Goal: Entertainment & Leisure: Browse casually

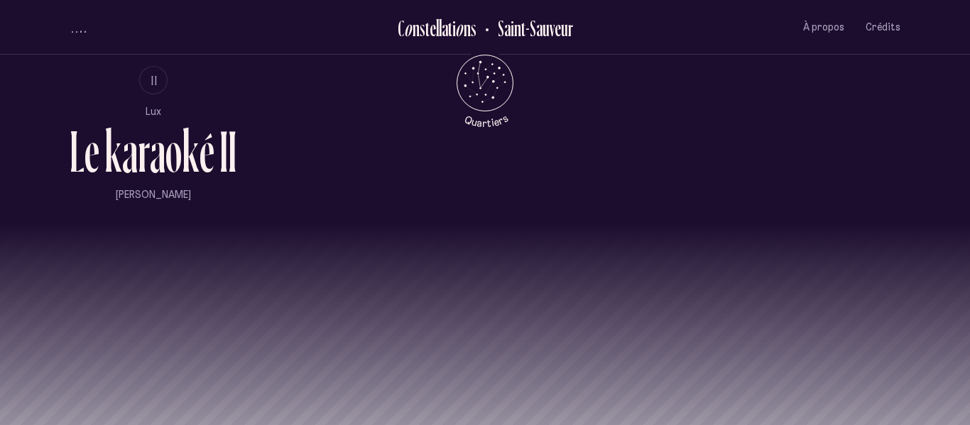
scroll to position [986, 0]
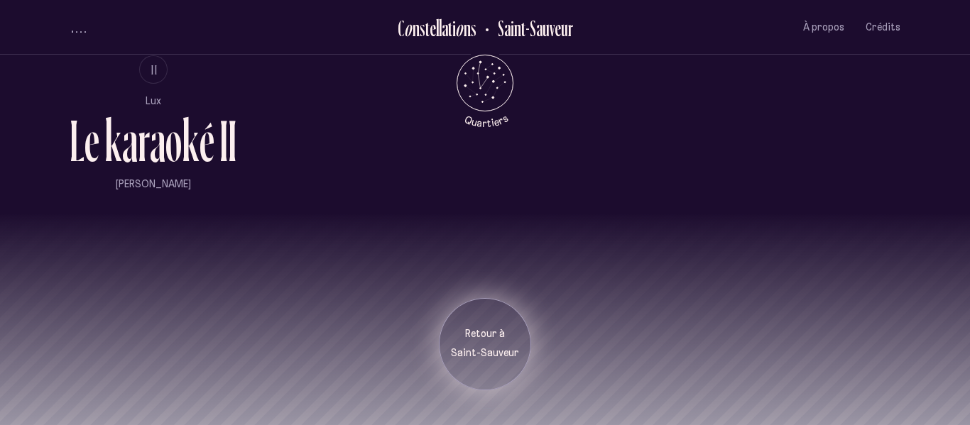
click at [476, 341] on p "Retour à" at bounding box center [484, 334] width 71 height 14
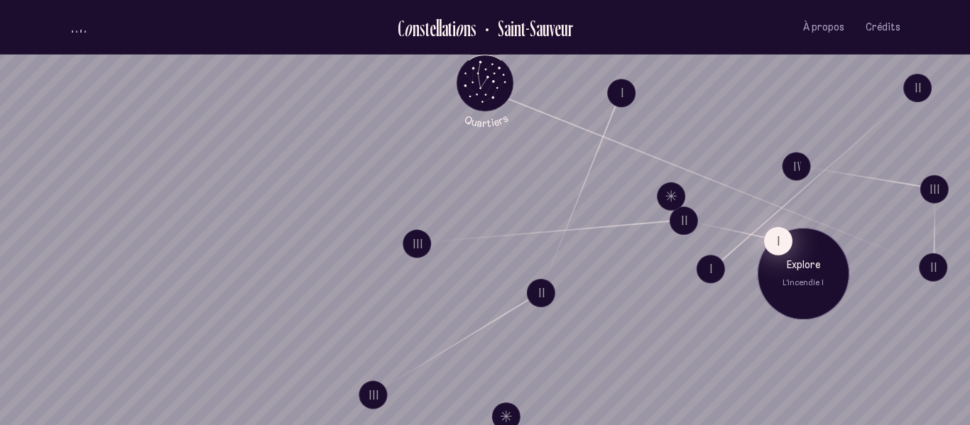
click at [777, 245] on button "I" at bounding box center [778, 240] width 28 height 28
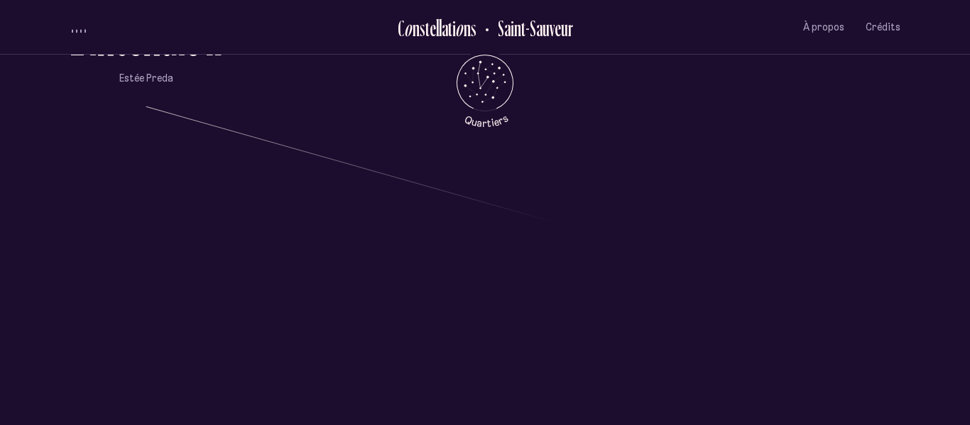
scroll to position [1321, 0]
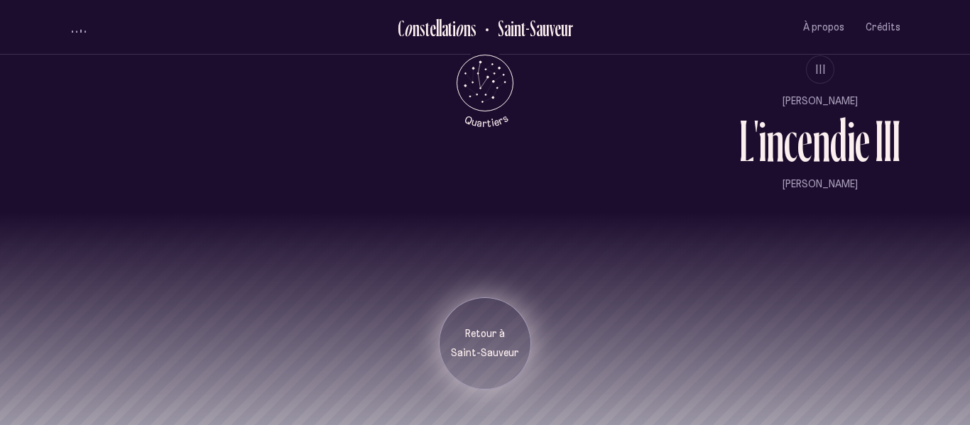
click at [504, 330] on p "Retour à" at bounding box center [484, 334] width 71 height 14
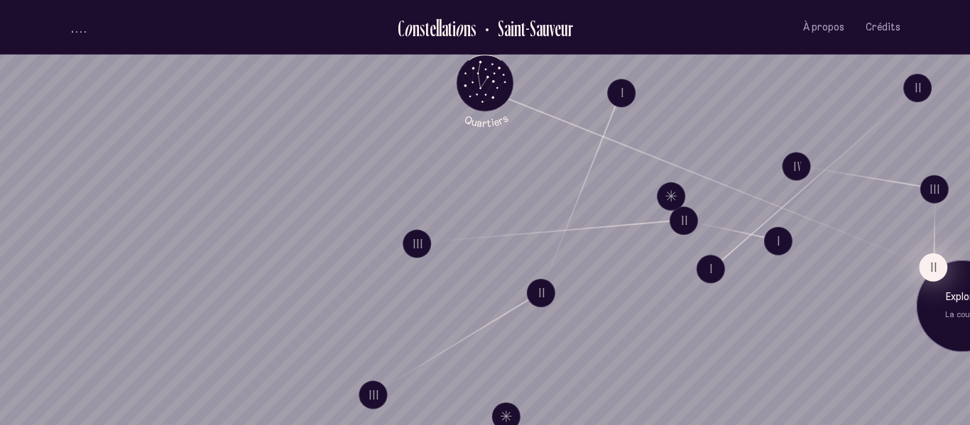
click at [924, 259] on button "II" at bounding box center [933, 267] width 28 height 28
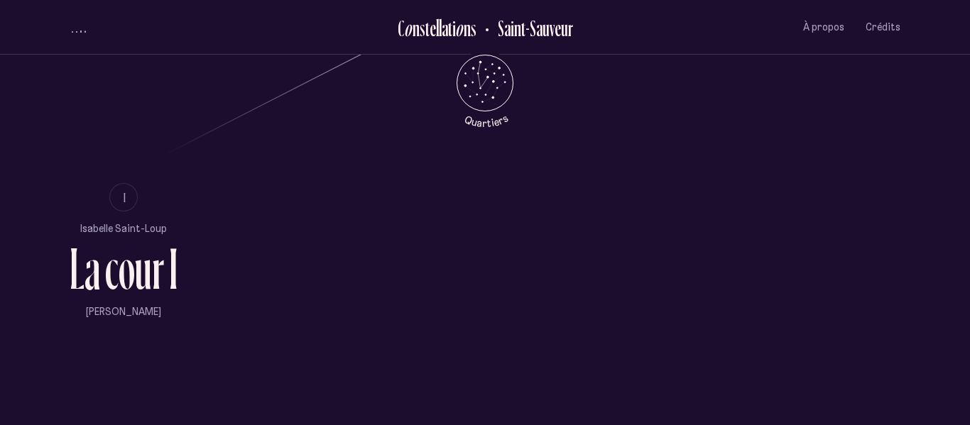
scroll to position [863, 0]
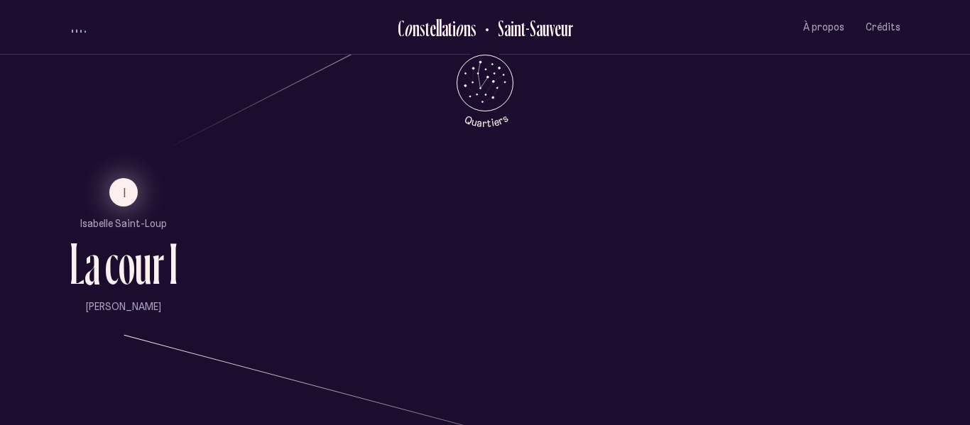
click at [132, 187] on button "I" at bounding box center [123, 192] width 28 height 28
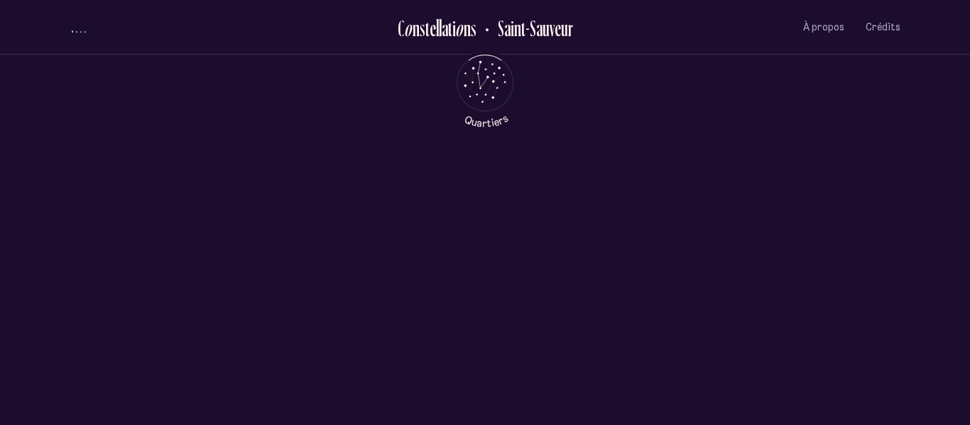
scroll to position [0, 0]
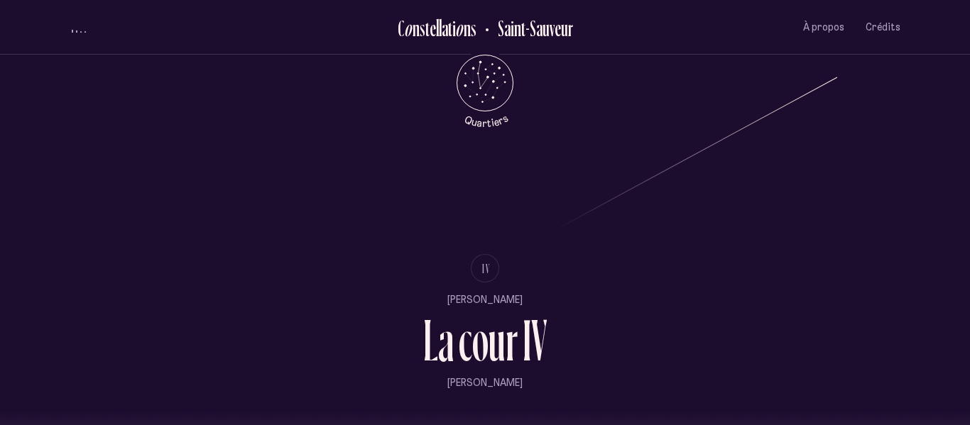
scroll to position [1655, 0]
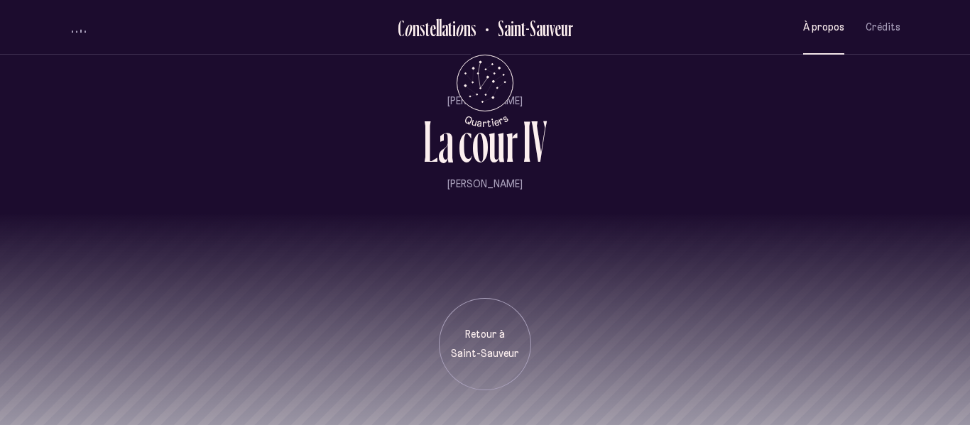
click at [828, 18] on button "À propos" at bounding box center [823, 27] width 41 height 33
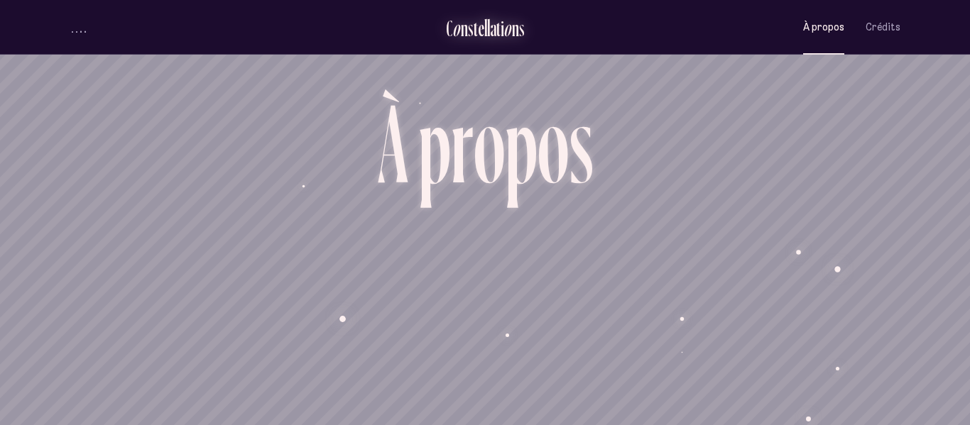
click at [488, 28] on div "l" at bounding box center [488, 27] width 3 height 23
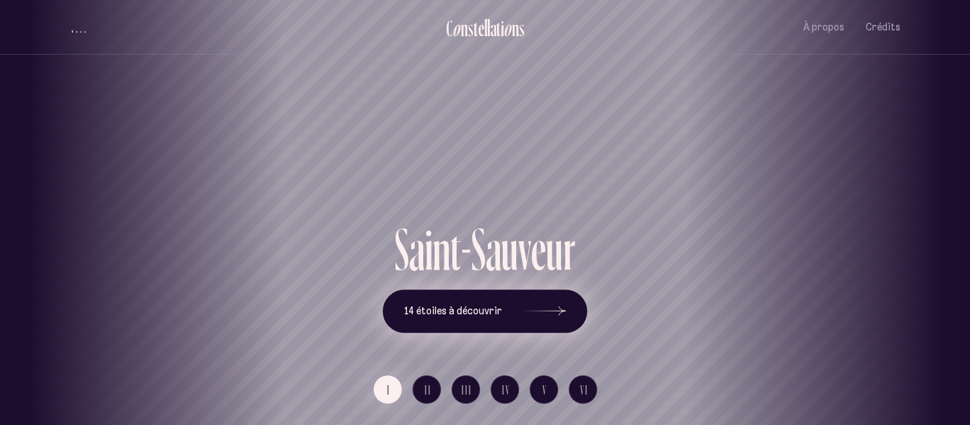
click at [496, 300] on button "14 étoiles à découvrir" at bounding box center [485, 312] width 204 height 44
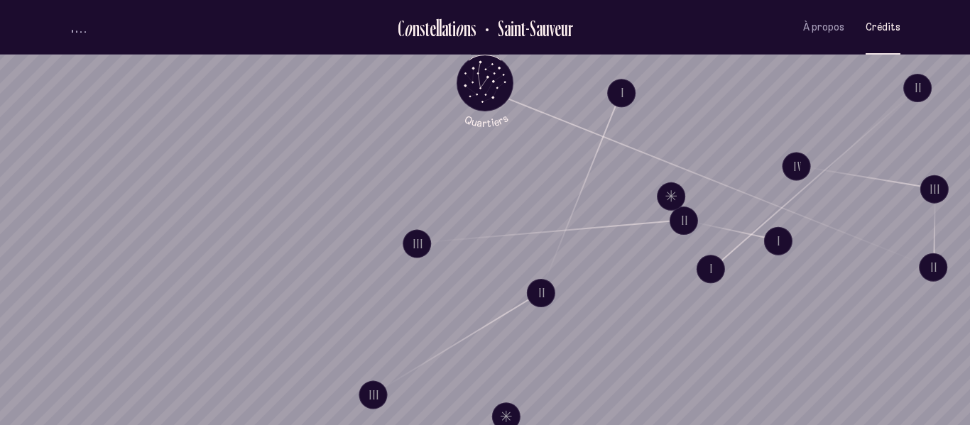
click at [890, 30] on span "Crédits" at bounding box center [882, 27] width 35 height 12
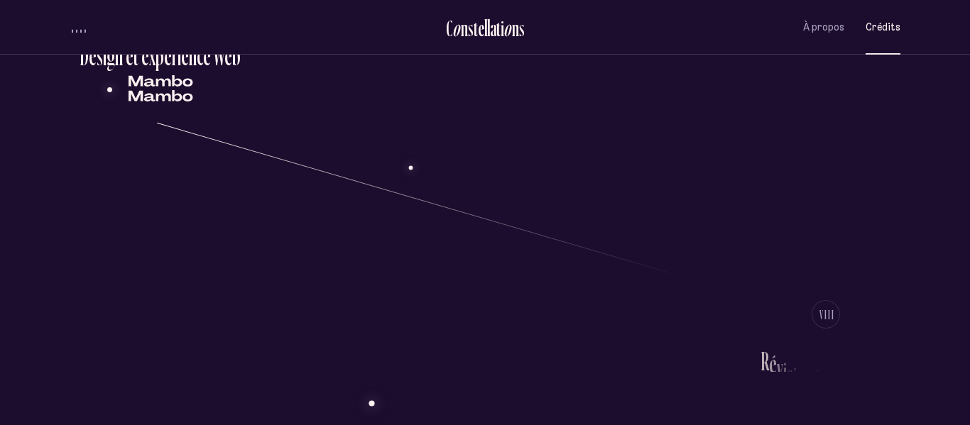
scroll to position [2152, 0]
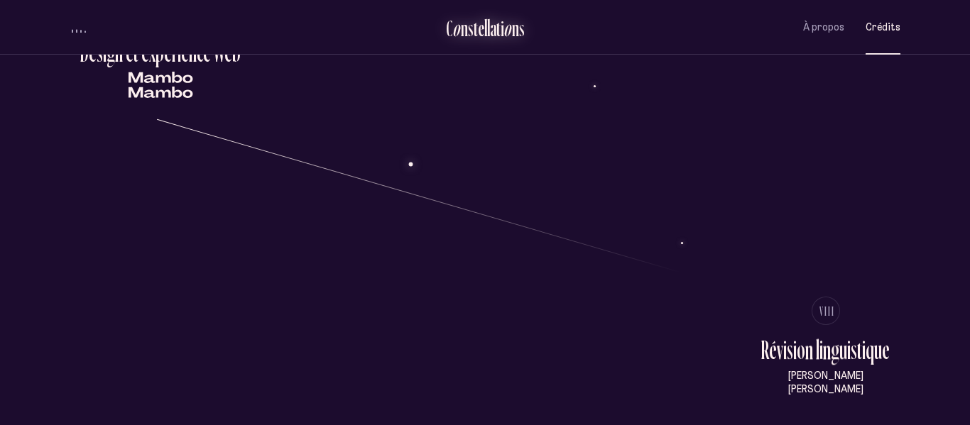
click at [490, 23] on div "a" at bounding box center [493, 27] width 6 height 23
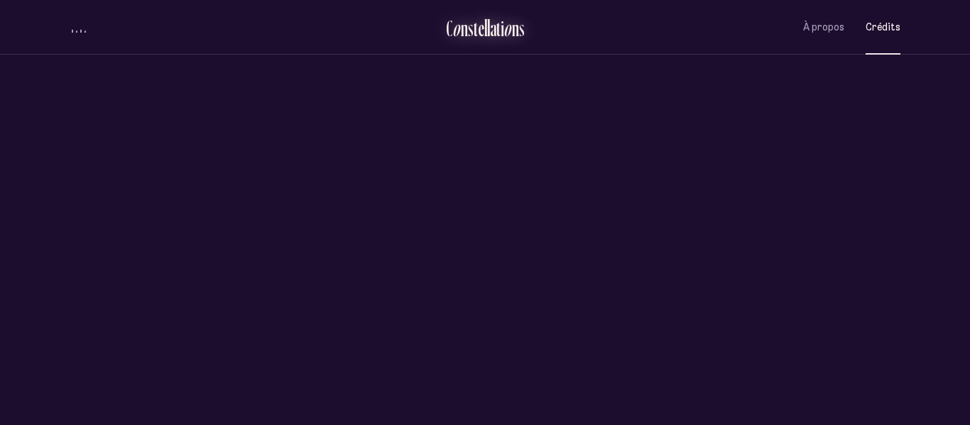
scroll to position [0, 0]
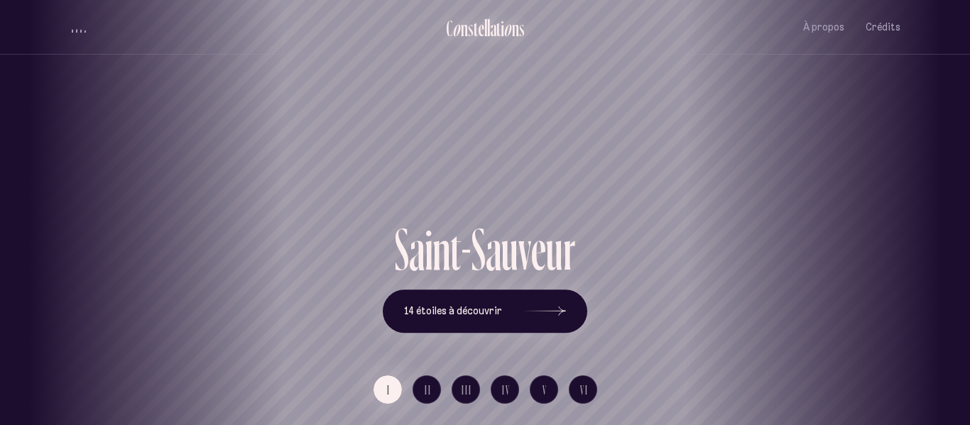
click at [512, 23] on div "n" at bounding box center [515, 27] width 7 height 23
click at [522, 59] on div "Saint-Sauveur" at bounding box center [485, 110] width 970 height 220
click at [517, 303] on button "14 étoiles à découvrir" at bounding box center [485, 312] width 204 height 44
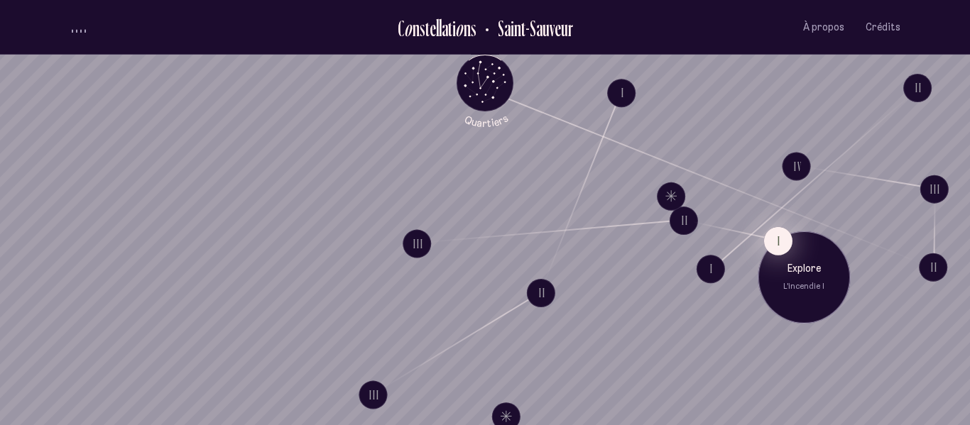
click at [775, 238] on button "I" at bounding box center [778, 240] width 28 height 28
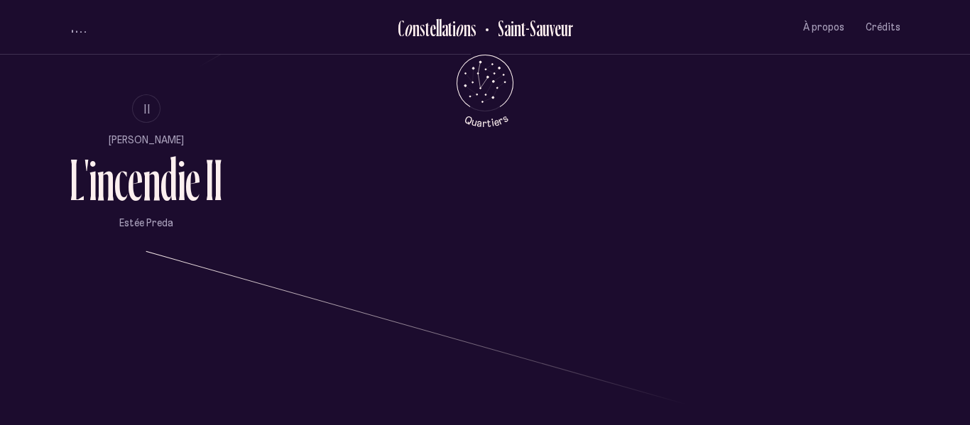
scroll to position [919, 0]
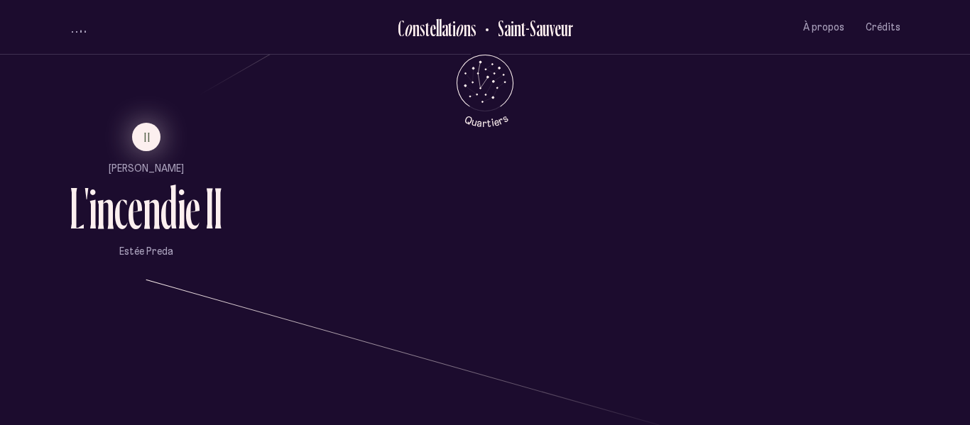
click at [141, 141] on button "II" at bounding box center [146, 137] width 28 height 28
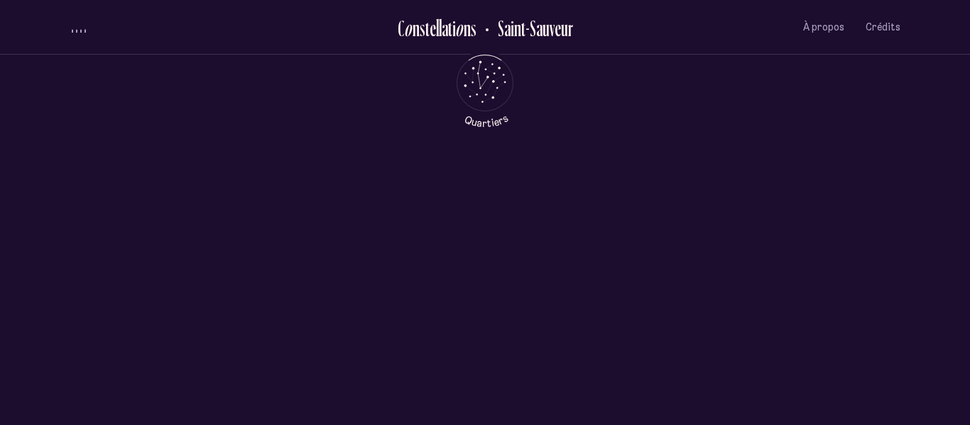
scroll to position [0, 0]
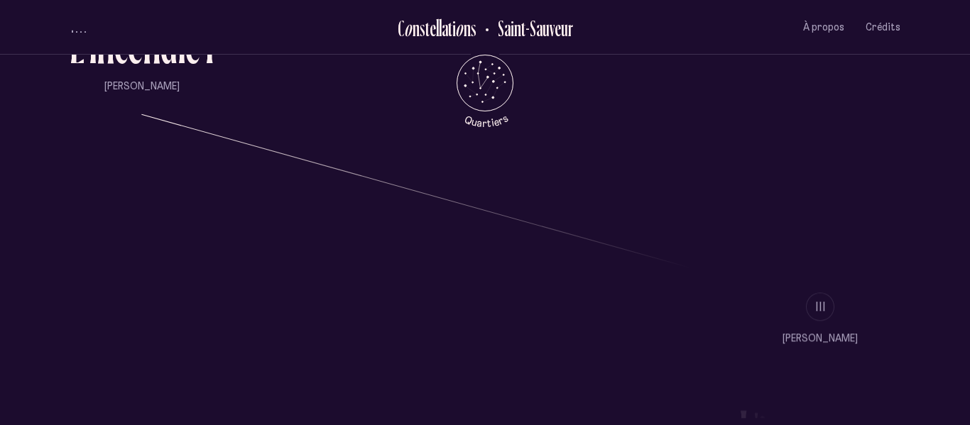
scroll to position [1087, 0]
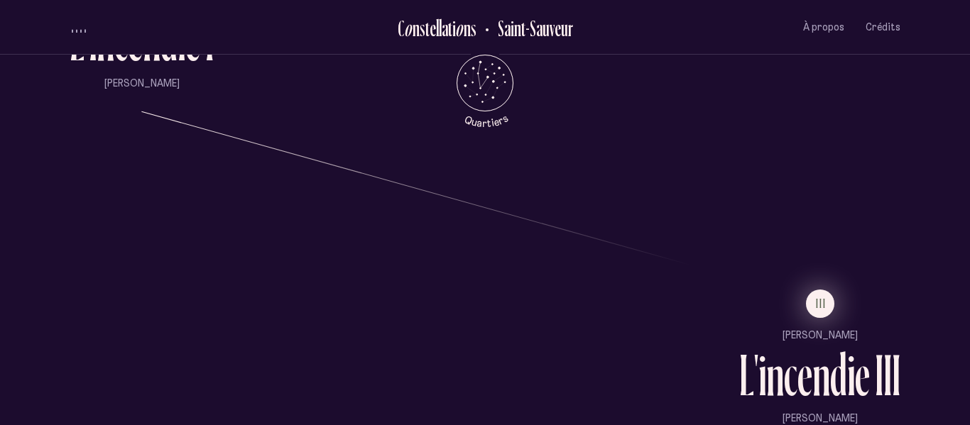
click at [823, 302] on span "III" at bounding box center [821, 303] width 11 height 12
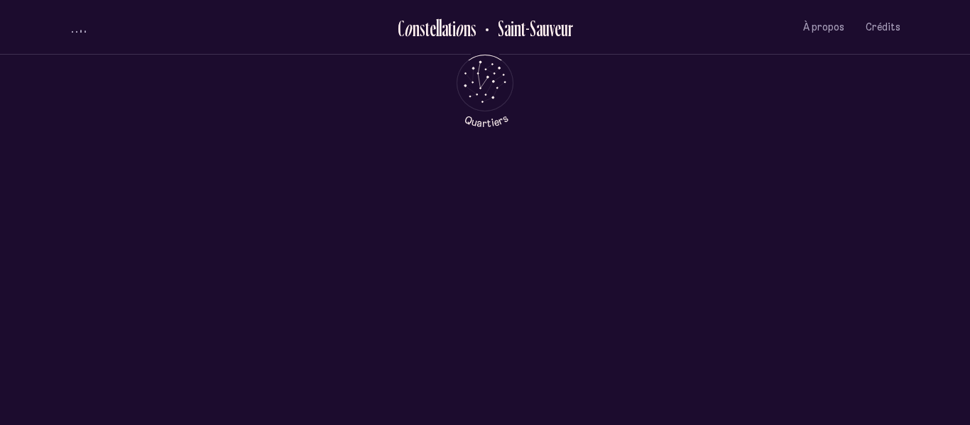
scroll to position [0, 0]
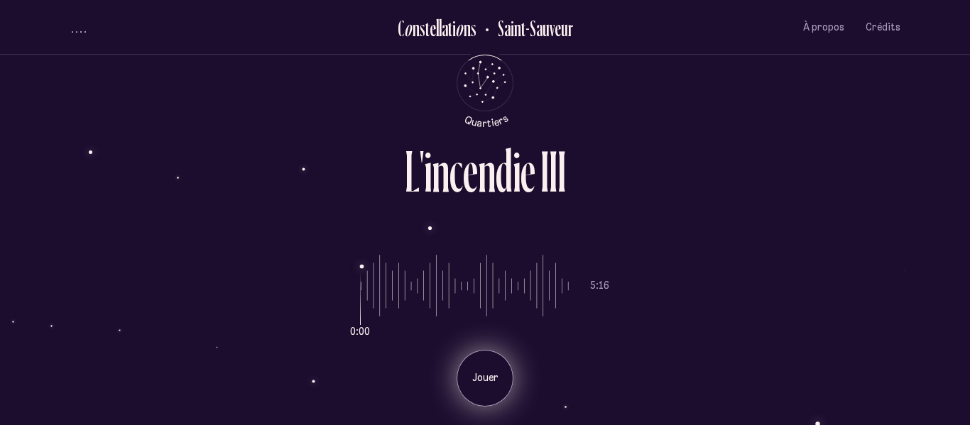
click at [476, 387] on div "Jouer" at bounding box center [484, 378] width 57 height 57
click at [499, 383] on p "Pause" at bounding box center [484, 378] width 35 height 14
